Goal: Task Accomplishment & Management: Use online tool/utility

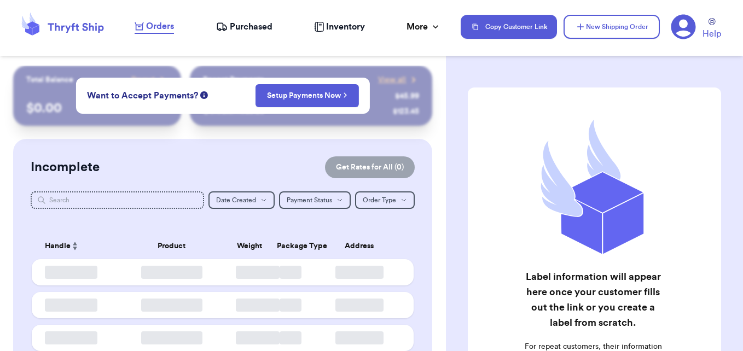
checkbox input "false"
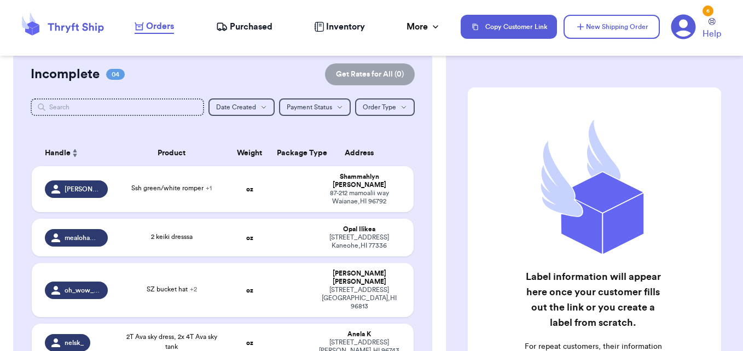
scroll to position [257, 0]
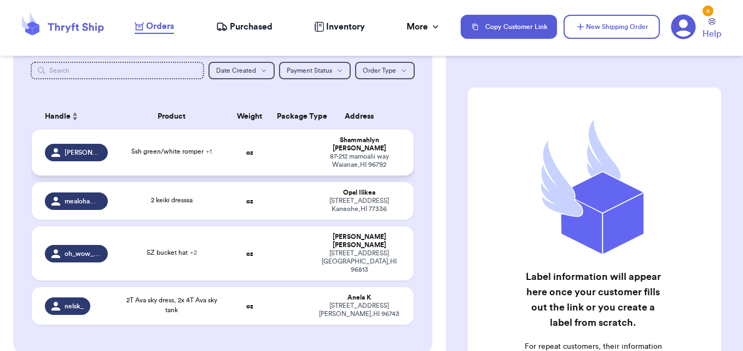
click at [260, 156] on td "oz" at bounding box center [249, 153] width 41 height 46
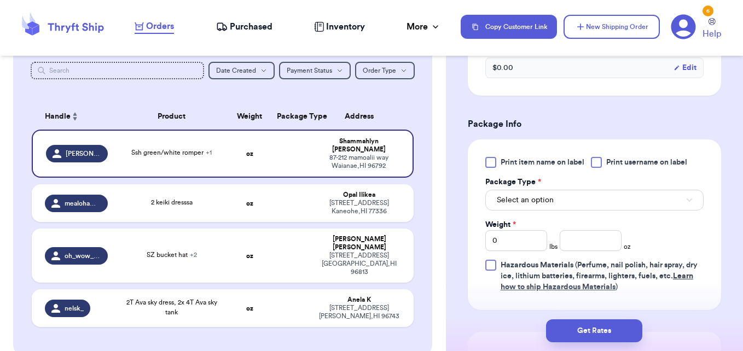
scroll to position [466, 0]
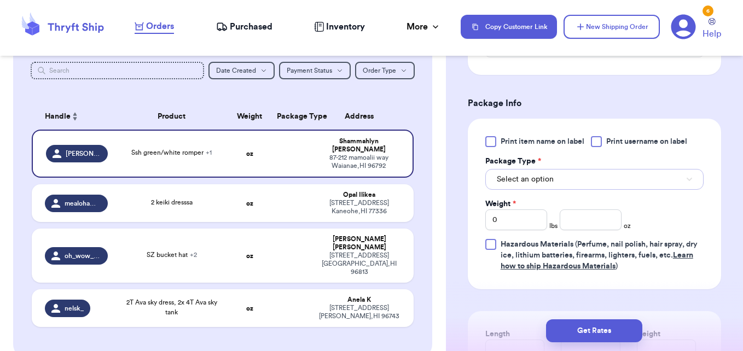
click at [640, 180] on button "Select an option" at bounding box center [594, 179] width 218 height 21
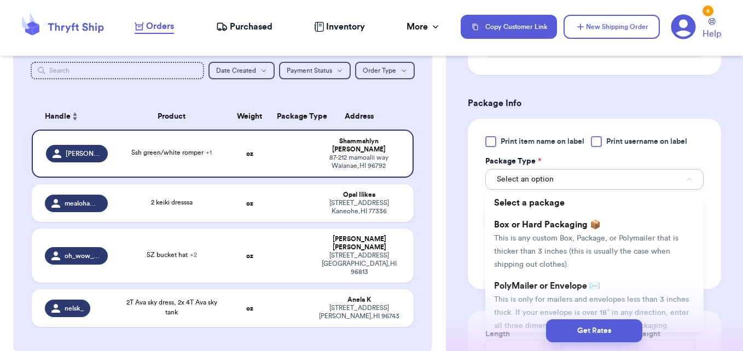
click at [640, 180] on button "Select an option" at bounding box center [594, 179] width 218 height 21
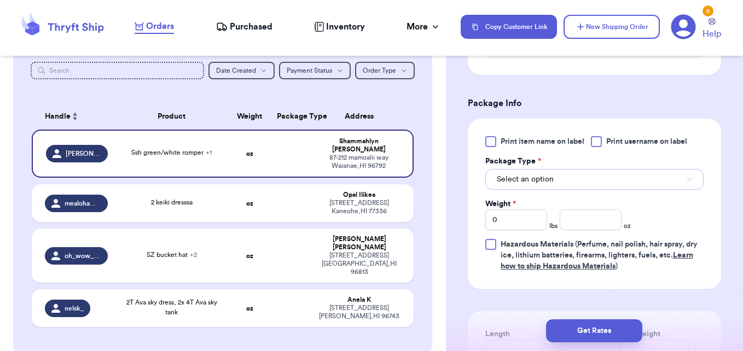
click at [634, 183] on button "Select an option" at bounding box center [594, 179] width 218 height 21
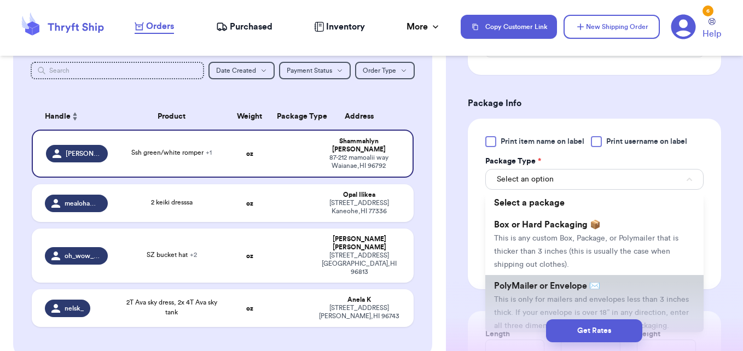
click at [553, 294] on li "PolyMailer or Envelope ✉️ This is only for mailers and envelopes less than 3 in…" at bounding box center [594, 305] width 218 height 61
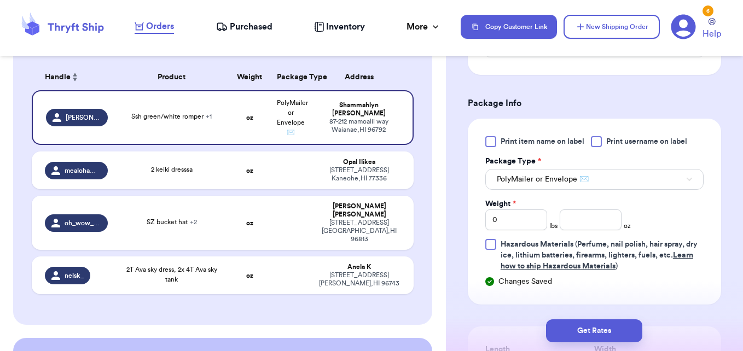
scroll to position [170, 0]
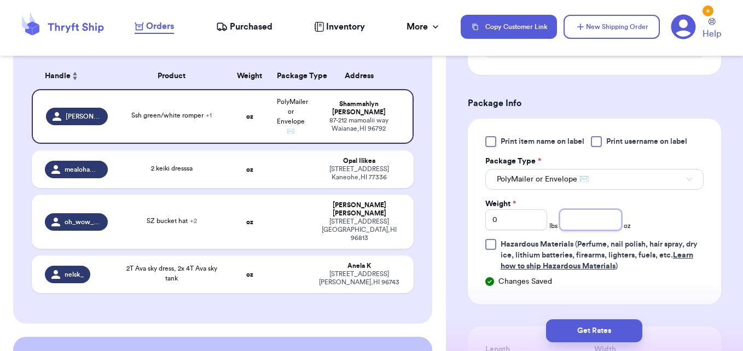
click at [580, 217] on input "number" at bounding box center [591, 220] width 62 height 21
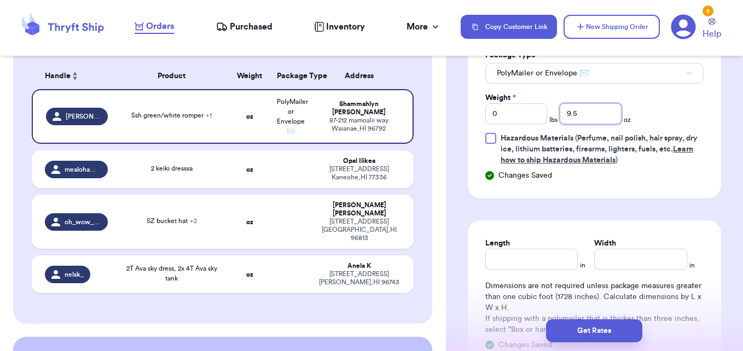
type input "9.5"
click at [530, 260] on input "Length" at bounding box center [531, 259] width 93 height 21
type input "7"
click at [518, 260] on input "7" at bounding box center [531, 259] width 93 height 21
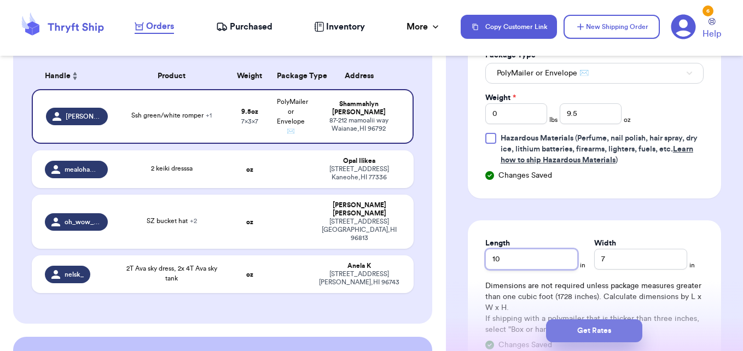
type input "10"
click at [562, 336] on button "Get Rates" at bounding box center [594, 331] width 96 height 23
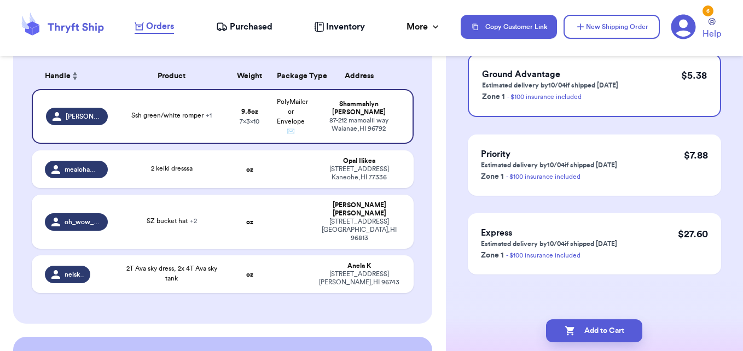
scroll to position [0, 0]
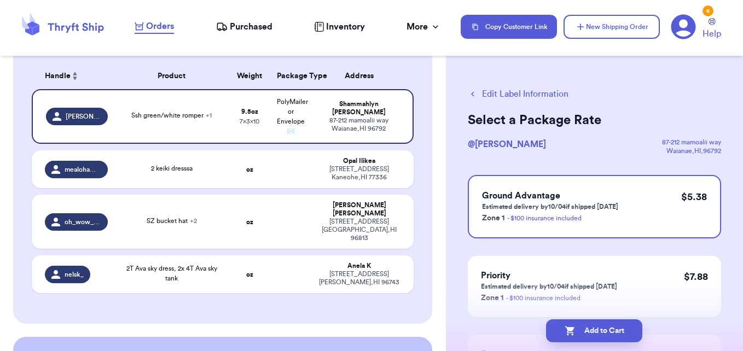
click at [562, 336] on button "Add to Cart" at bounding box center [594, 331] width 96 height 23
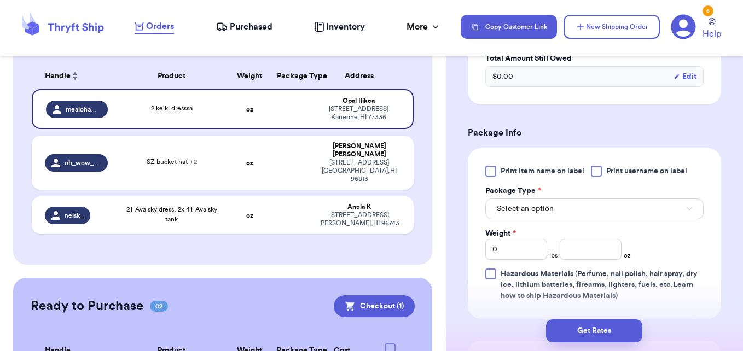
scroll to position [402, 0]
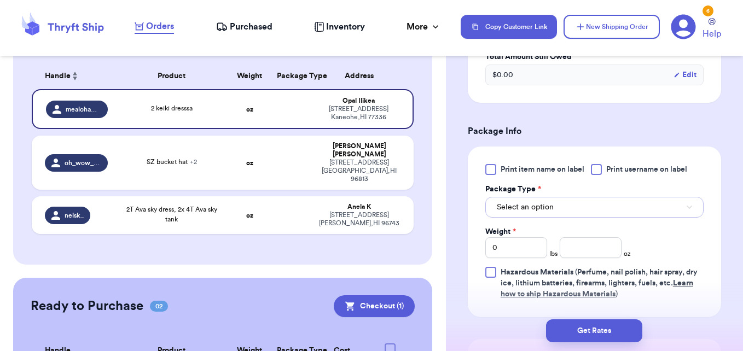
click at [641, 218] on button "Select an option" at bounding box center [594, 207] width 218 height 21
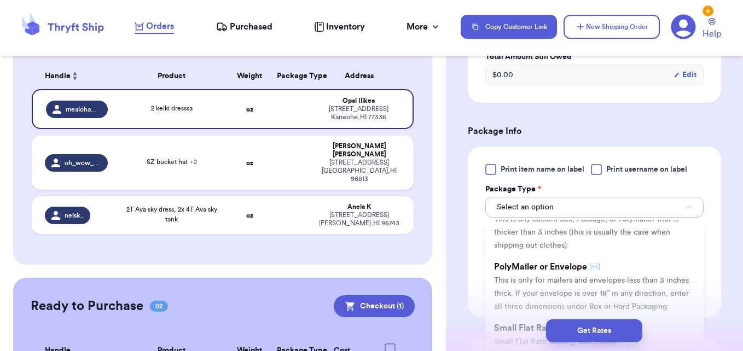
scroll to position [54, 0]
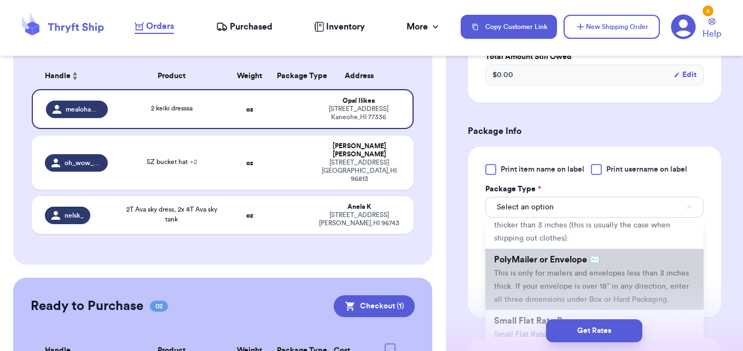
click at [622, 281] on li "PolyMailer or Envelope ✉️ This is only for mailers and envelopes less than 3 in…" at bounding box center [594, 279] width 218 height 61
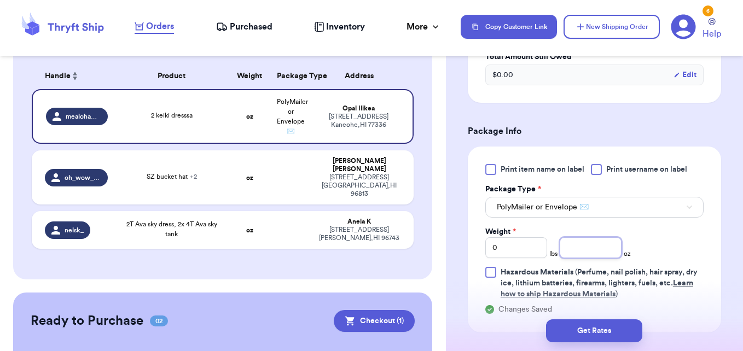
click at [602, 256] on input "number" at bounding box center [591, 247] width 62 height 21
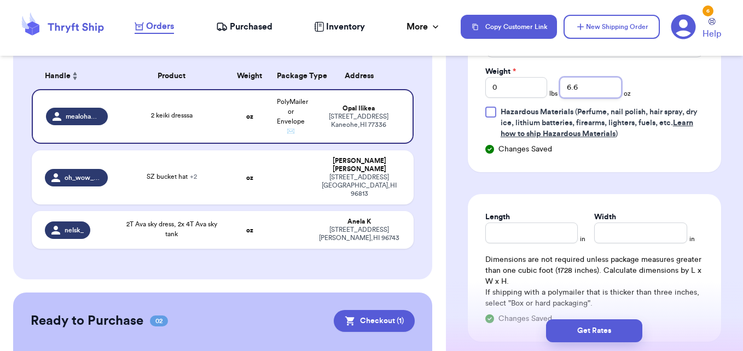
scroll to position [608, 0]
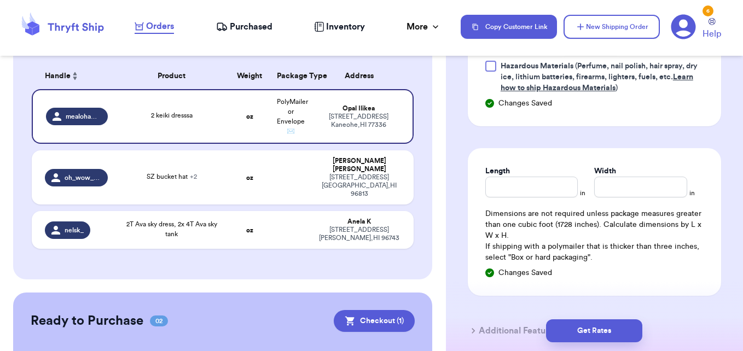
type input "6.6"
click at [513, 191] on input "Length" at bounding box center [531, 187] width 93 height 21
type input "8"
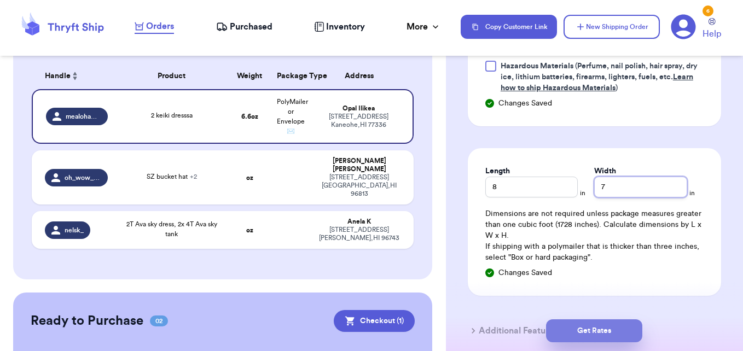
type input "7"
click at [579, 324] on button "Get Rates" at bounding box center [594, 331] width 96 height 23
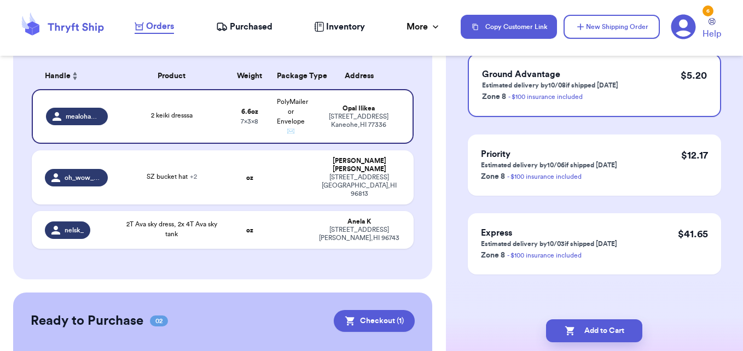
scroll to position [0, 0]
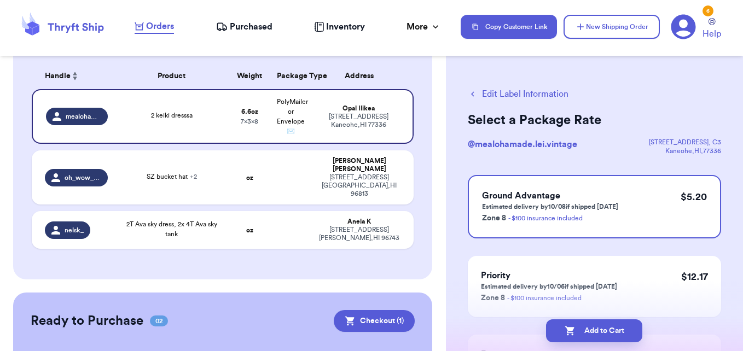
click at [579, 324] on button "Add to Cart" at bounding box center [594, 331] width 96 height 23
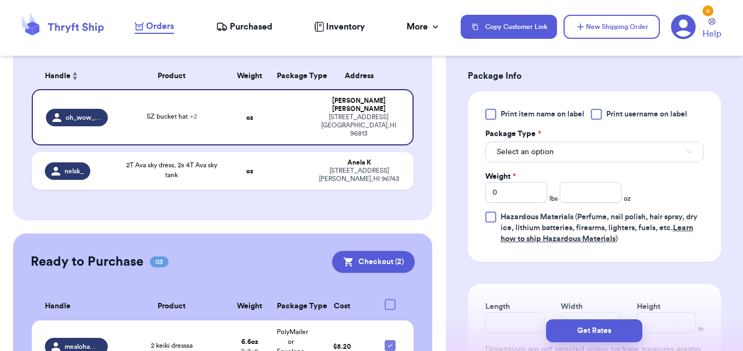
scroll to position [527, 0]
click at [640, 161] on button "Select an option" at bounding box center [594, 150] width 218 height 21
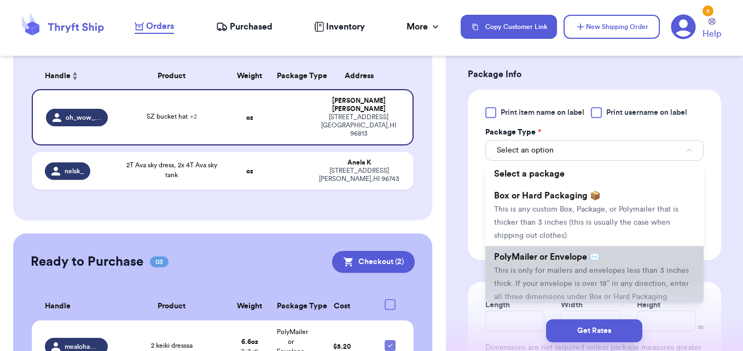
click at [554, 262] on span "PolyMailer or Envelope ✉️" at bounding box center [547, 257] width 106 height 9
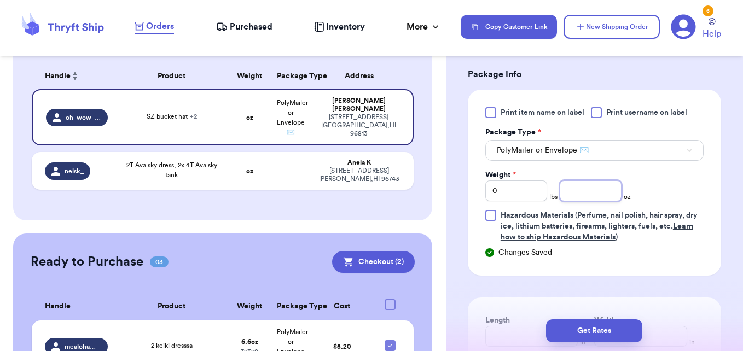
click at [590, 201] on input "number" at bounding box center [591, 191] width 62 height 21
click at [578, 195] on input "4" at bounding box center [591, 191] width 62 height 21
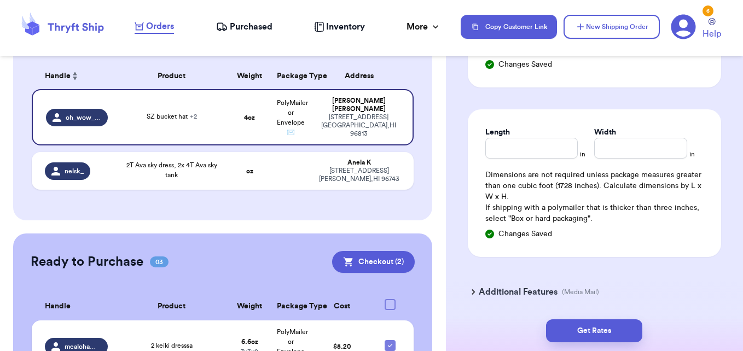
scroll to position [717, 0]
type input "4.7"
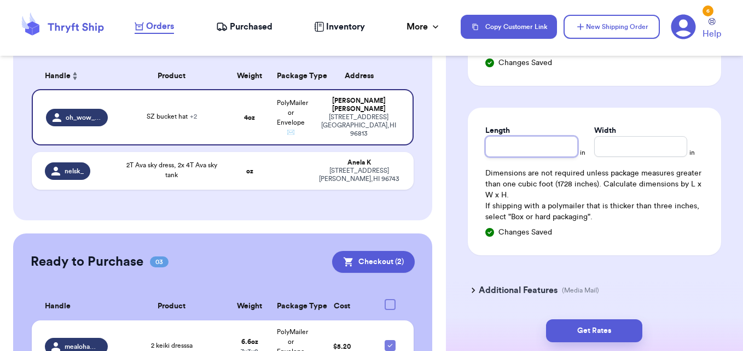
click at [524, 154] on input "Length" at bounding box center [531, 146] width 93 height 21
type input "10"
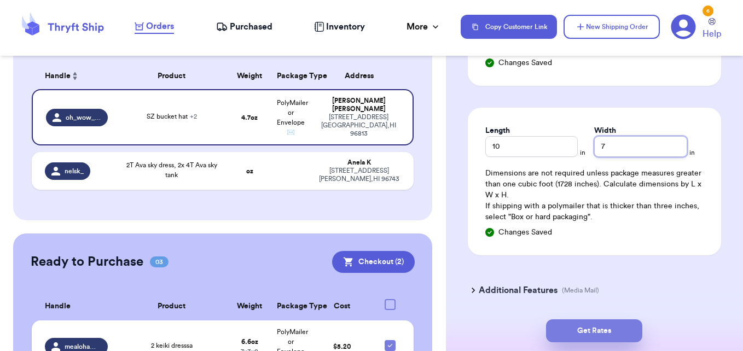
type input "7"
click at [589, 335] on button "Get Rates" at bounding box center [594, 331] width 96 height 23
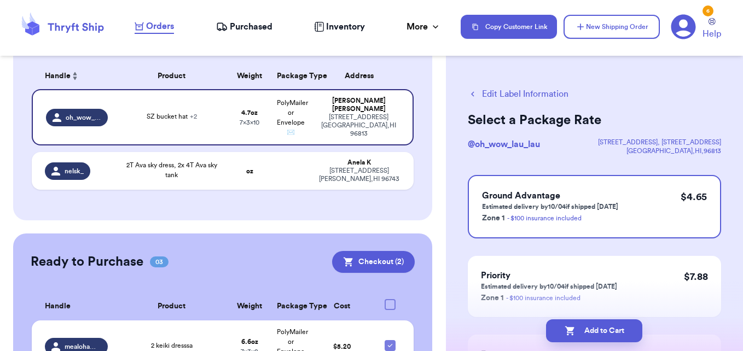
click at [589, 335] on button "Add to Cart" at bounding box center [594, 331] width 96 height 23
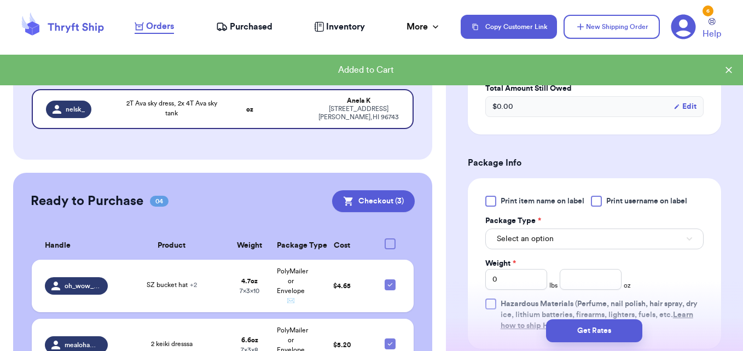
scroll to position [371, 0]
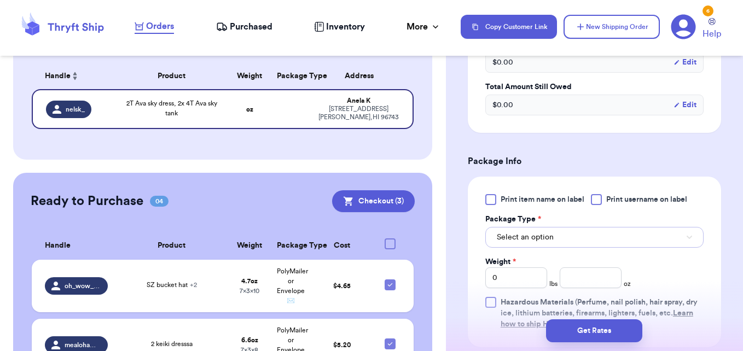
click at [664, 234] on button "Select an option" at bounding box center [594, 237] width 218 height 21
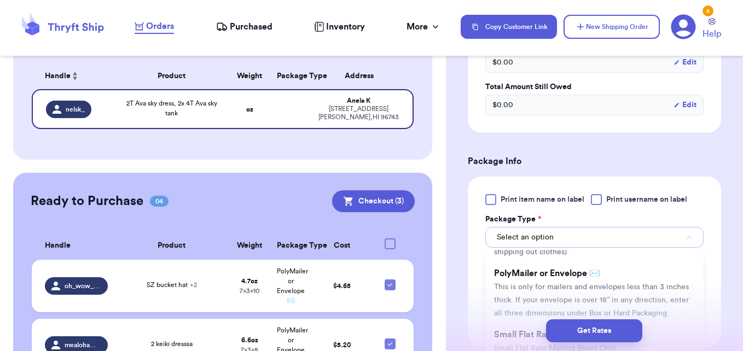
scroll to position [85, 0]
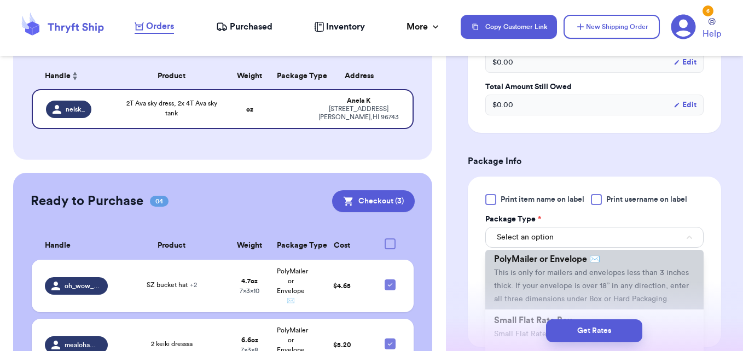
click at [622, 258] on li "PolyMailer or Envelope ✉️ This is only for mailers and envelopes less than 3 in…" at bounding box center [594, 278] width 218 height 61
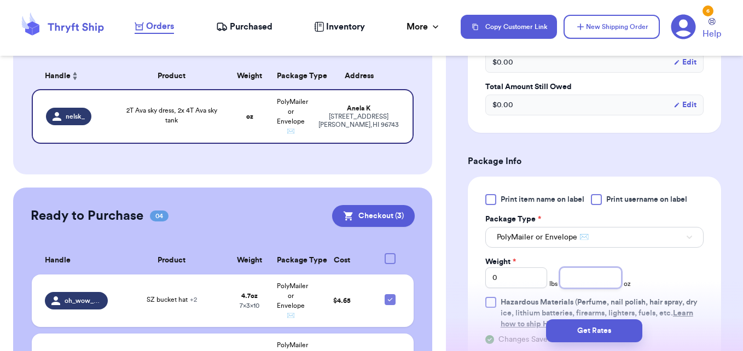
click at [602, 278] on input "number" at bounding box center [591, 278] width 62 height 21
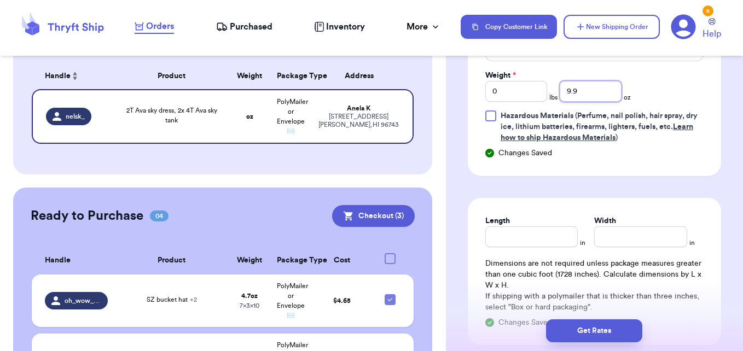
scroll to position [584, 0]
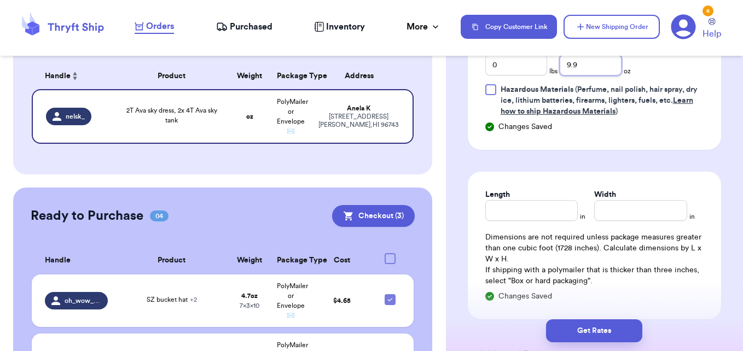
type input "9.9"
click at [510, 207] on input "Length" at bounding box center [531, 210] width 93 height 21
type input "9"
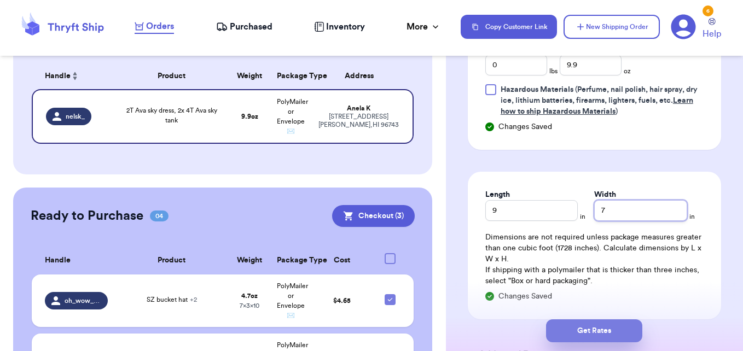
type input "7"
click at [573, 339] on button "Get Rates" at bounding box center [594, 331] width 96 height 23
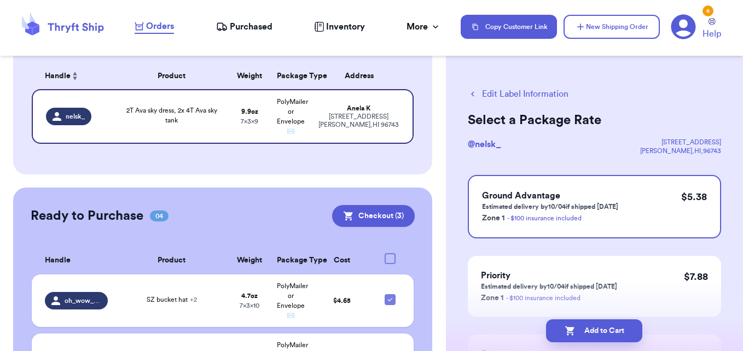
click at [573, 339] on button "Add to Cart" at bounding box center [594, 331] width 96 height 23
